Goal: Information Seeking & Learning: Learn about a topic

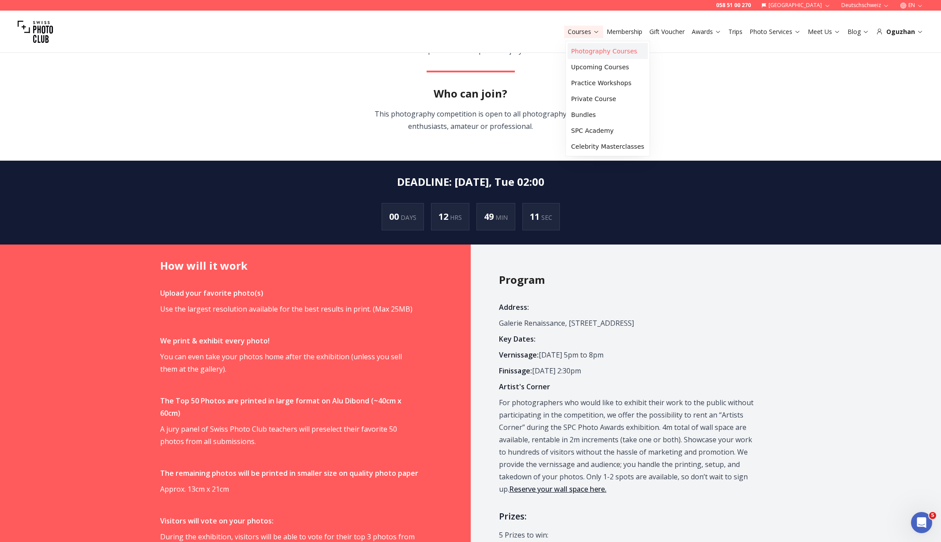
click at [580, 52] on link "Photography Courses" at bounding box center [608, 51] width 80 height 16
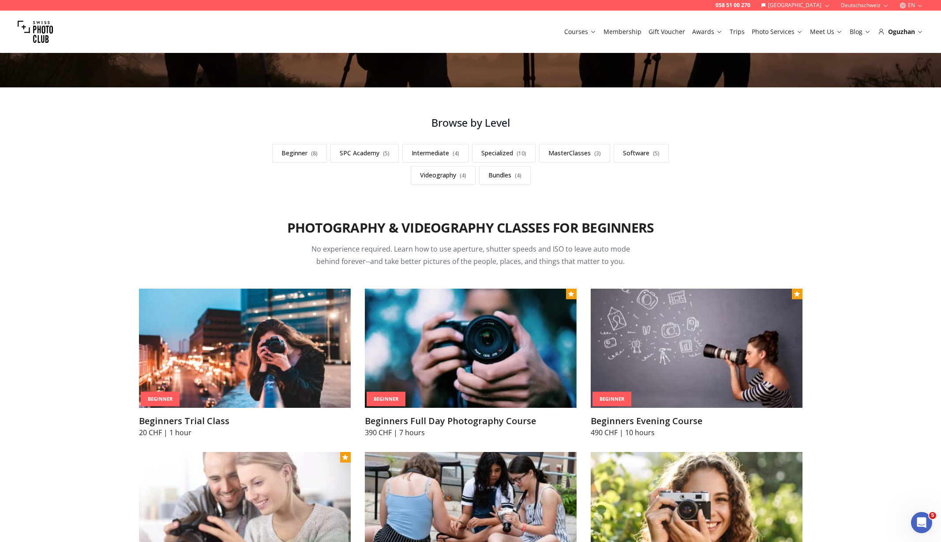
scroll to position [180, 0]
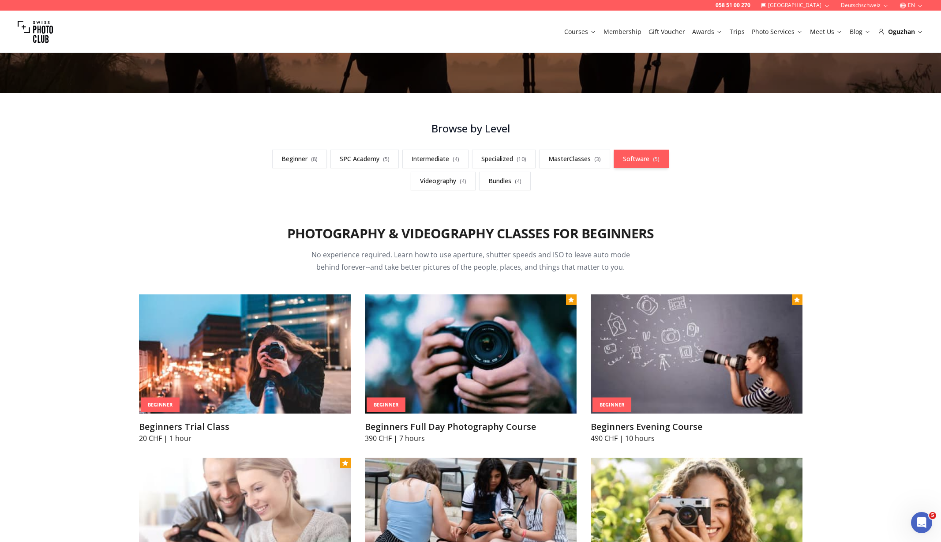
click at [635, 165] on link "Software ( 5 )" at bounding box center [641, 159] width 55 height 19
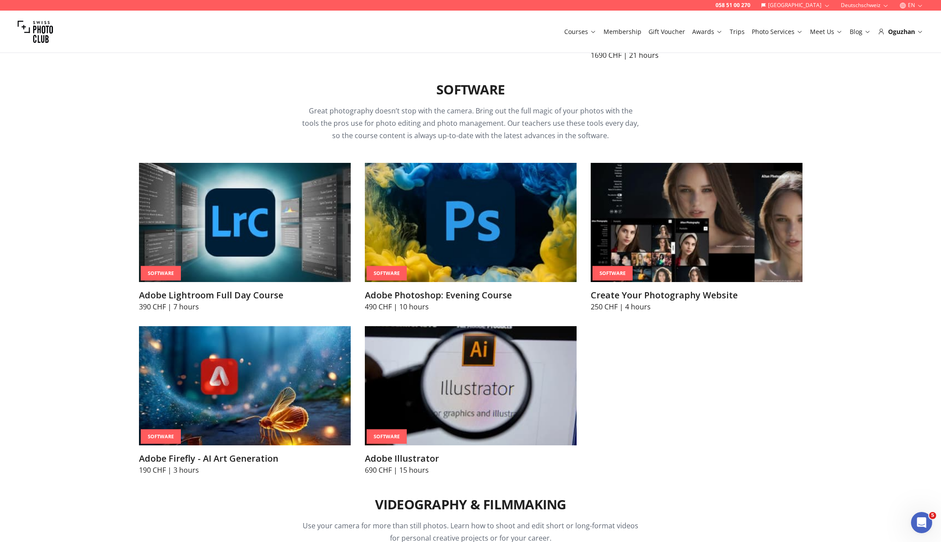
scroll to position [2779, 0]
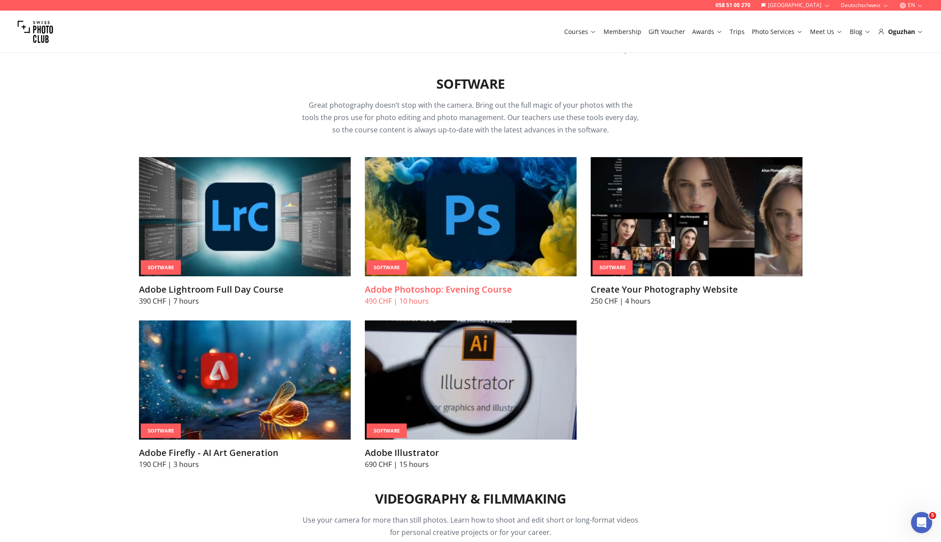
click at [447, 178] on img at bounding box center [471, 216] width 212 height 119
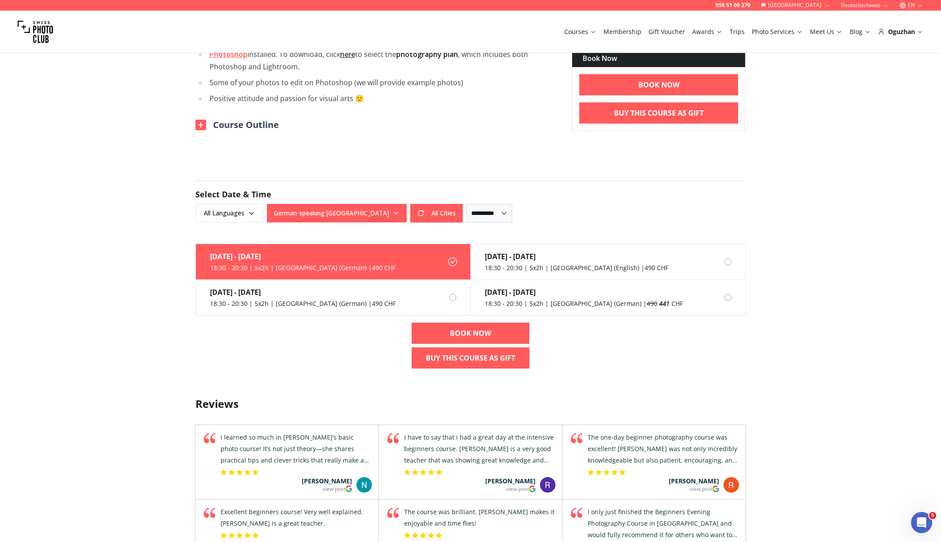
scroll to position [633, 0]
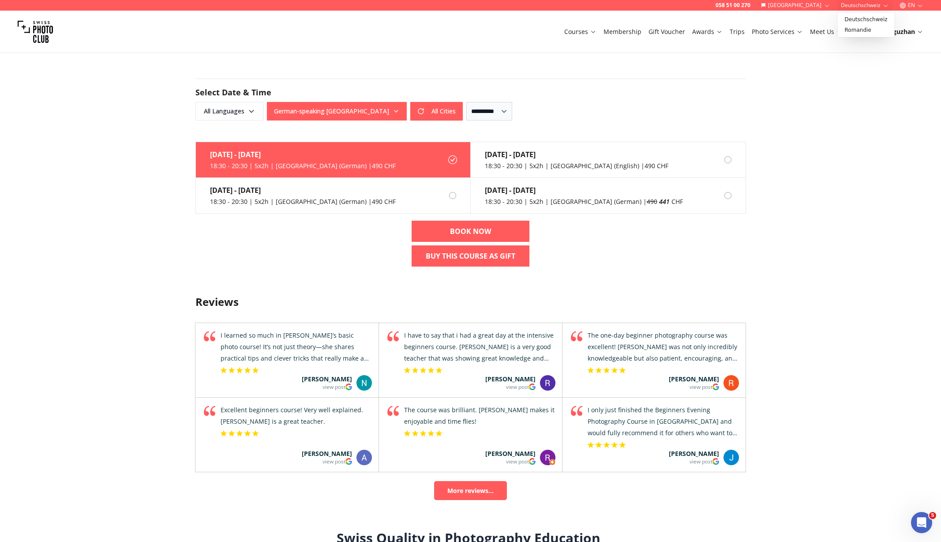
click at [851, 5] on button "Deutschschweiz" at bounding box center [864, 5] width 55 height 11
click at [851, 28] on link "Romandie" at bounding box center [866, 30] width 53 height 11
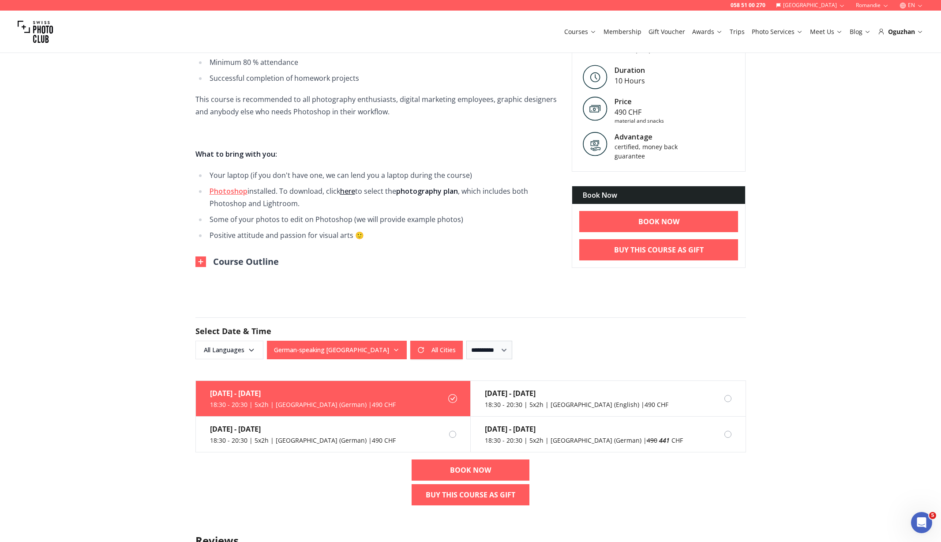
scroll to position [175, 0]
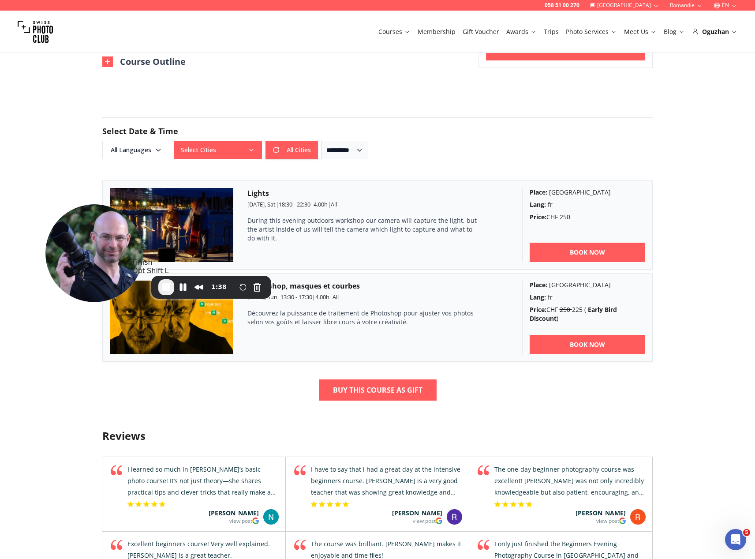
click at [167, 286] on span "End Recording" at bounding box center [166, 287] width 11 height 11
